Goal: Task Accomplishment & Management: Manage account settings

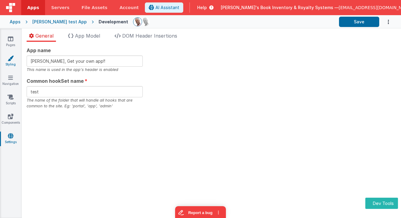
type input "Charles GUI, Get your own app!!xxx"
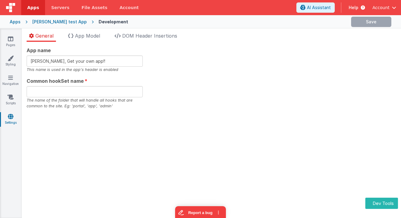
type input "test"
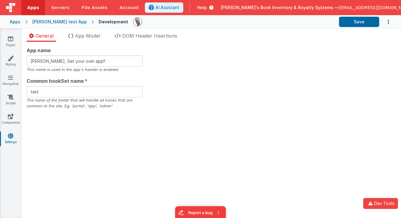
click at [108, 55] on div "App name Charles GUI, Get your own app!! This name is used in the app's header …" at bounding box center [85, 60] width 116 height 26
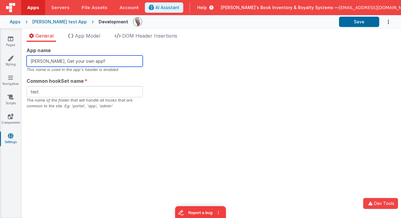
click at [107, 59] on input "Charles GUI, Get your own app!!" at bounding box center [85, 60] width 116 height 11
type input "Charles GUI, Get your own app!!xxx"
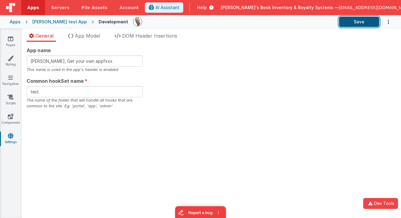
click at [364, 23] on button "Save" at bounding box center [359, 22] width 40 height 10
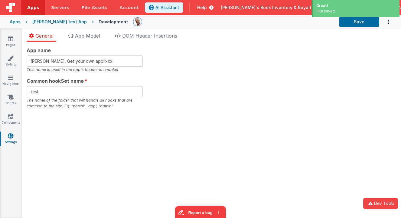
click at [338, 50] on div "App name Charles GUI, Get your own app!!xxx This name is used in the app's head…" at bounding box center [212, 78] width 370 height 62
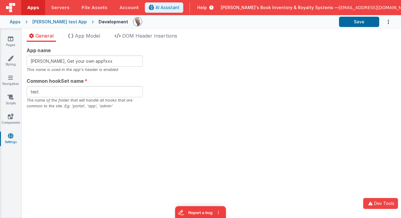
drag, startPoint x: 185, startPoint y: 16, endPoint x: 186, endPoint y: 19, distance: 3.1
click at [186, 18] on div "Apps Charles GUI test App Development Save" at bounding box center [200, 21] width 401 height 13
